Goal: Find specific page/section

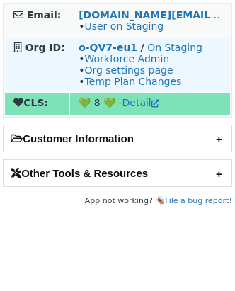
click at [86, 50] on strong "o-QV7-eu1" at bounding box center [108, 47] width 59 height 11
